Goal: Find specific page/section: Find specific page/section

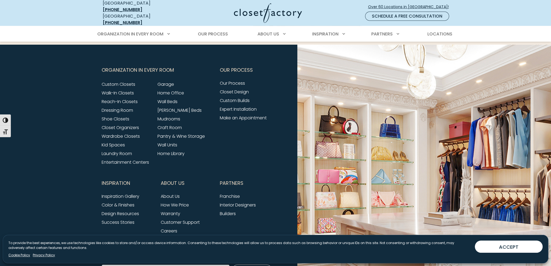
scroll to position [2048, 0]
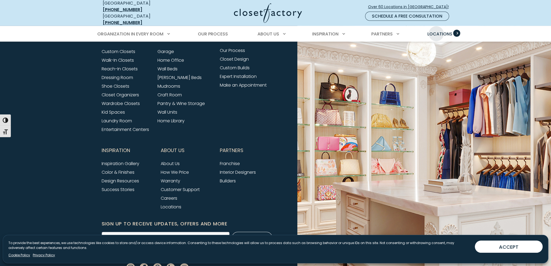
click at [436, 31] on span "Locations" at bounding box center [439, 34] width 25 height 6
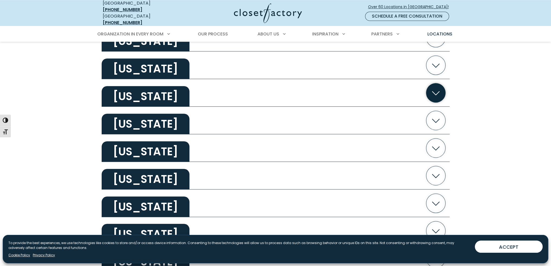
scroll to position [569, 0]
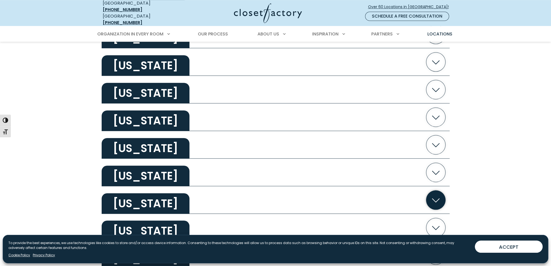
click at [166, 197] on h2 "Nebraska" at bounding box center [146, 203] width 88 height 21
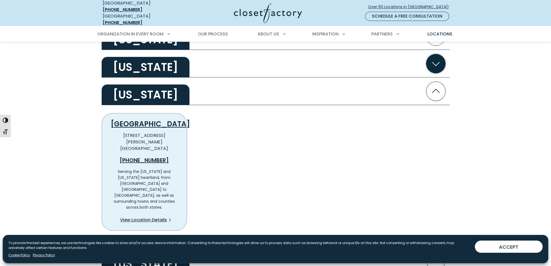
scroll to position [704, 0]
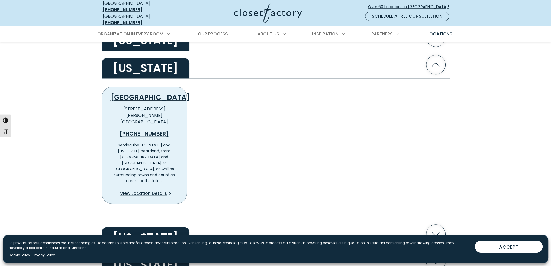
drag, startPoint x: 144, startPoint y: 120, endPoint x: 67, endPoint y: 121, distance: 77.0
click at [67, 121] on section "Alabama Chattanooga-Birmingham 10720 Highway 78 Riverside, AL 35135 (205) 352-9…" at bounding box center [275, 108] width 551 height 1164
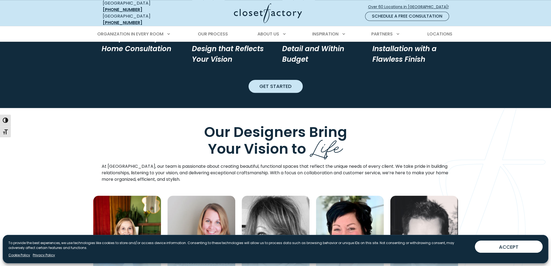
scroll to position [639, 0]
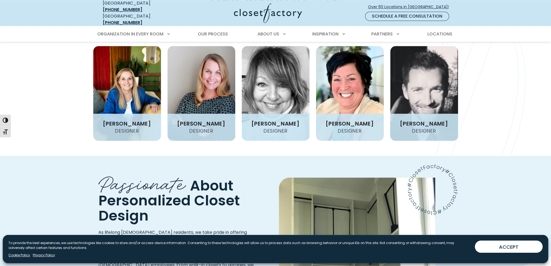
scroll to position [720, 0]
